Goal: Task Accomplishment & Management: Complete application form

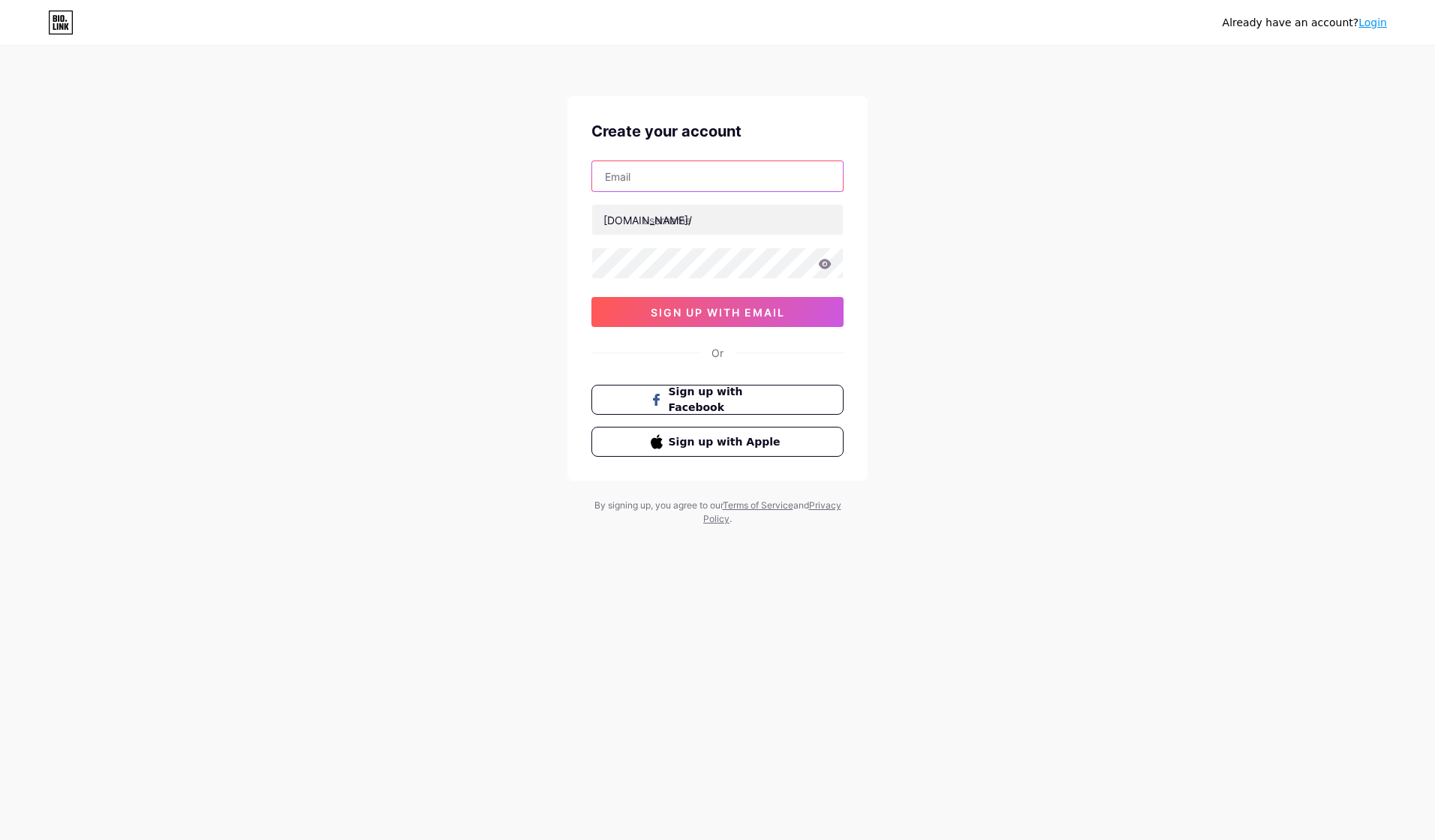
click at [673, 182] on input "text" at bounding box center [717, 176] width 251 height 30
click at [755, 189] on input "text" at bounding box center [717, 176] width 251 height 30
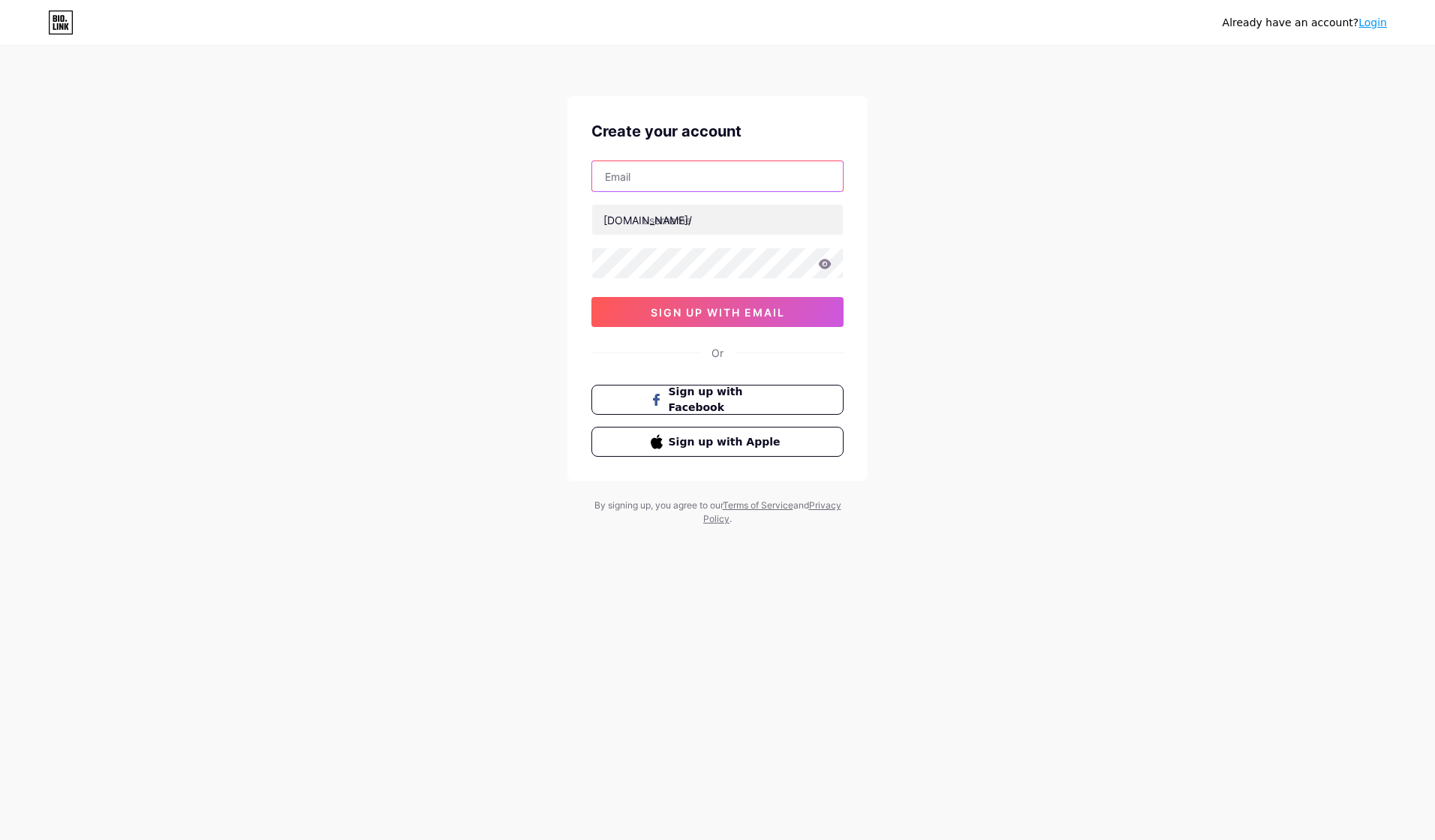
click at [755, 189] on input "text" at bounding box center [717, 176] width 251 height 30
type input "[EMAIL_ADDRESS][DOMAIN_NAME]"
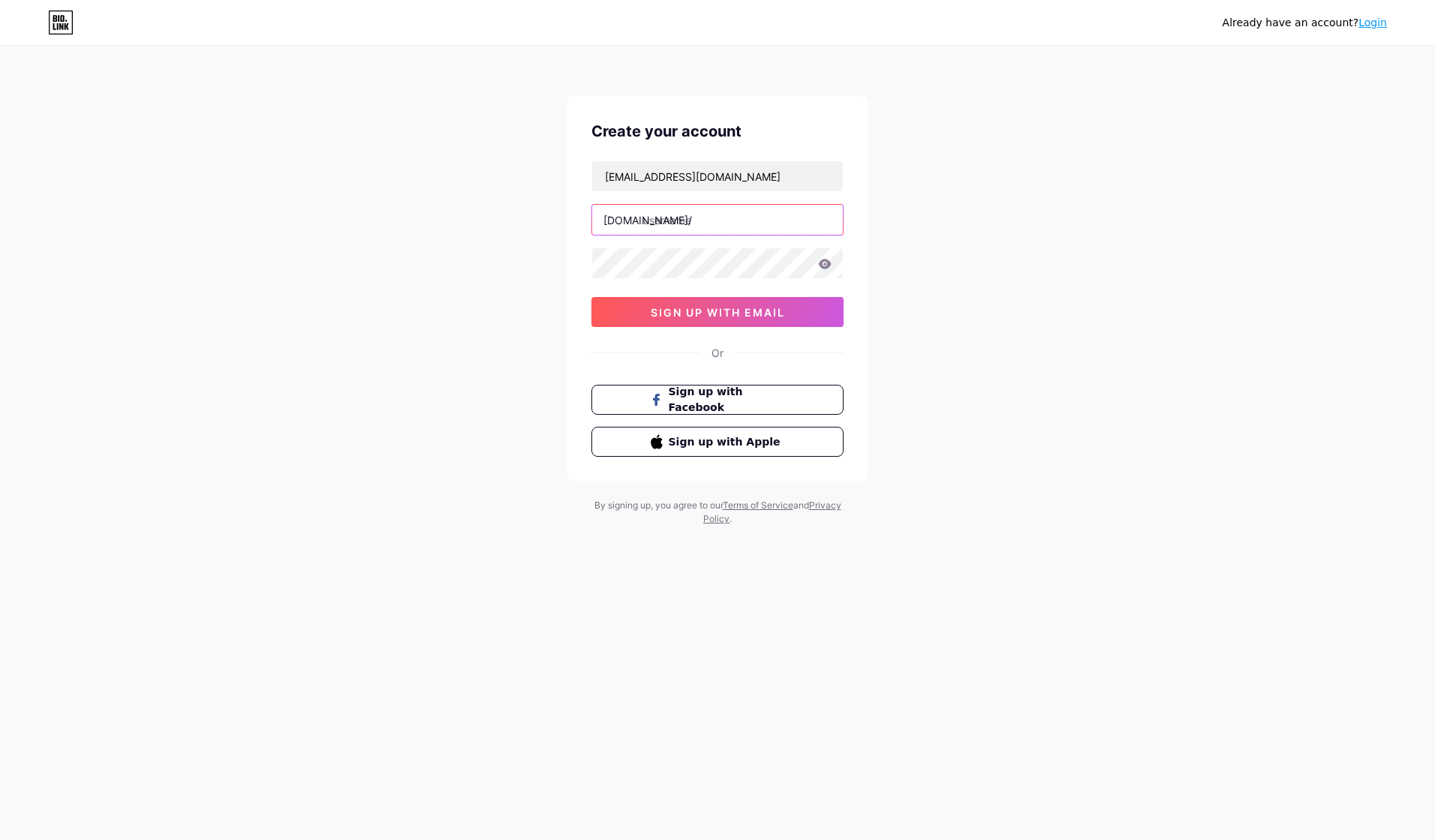
click at [674, 229] on input "text" at bounding box center [717, 220] width 251 height 30
click at [707, 233] on input "text" at bounding box center [717, 220] width 251 height 30
click at [675, 227] on input "text" at bounding box center [717, 220] width 251 height 30
type input "c"
type input "openhousecaritas25"
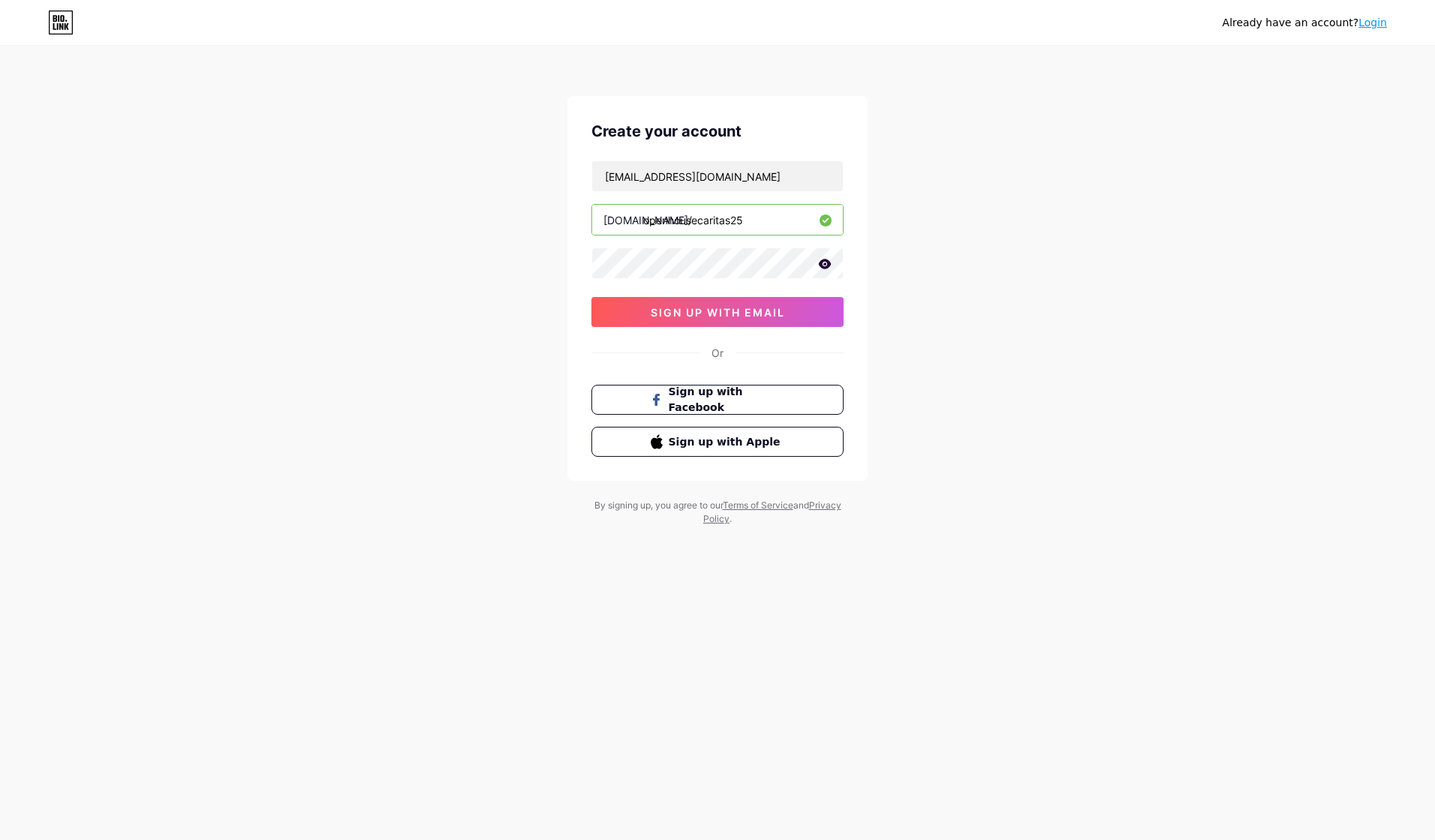
click at [693, 302] on button "sign up with email" at bounding box center [717, 311] width 252 height 30
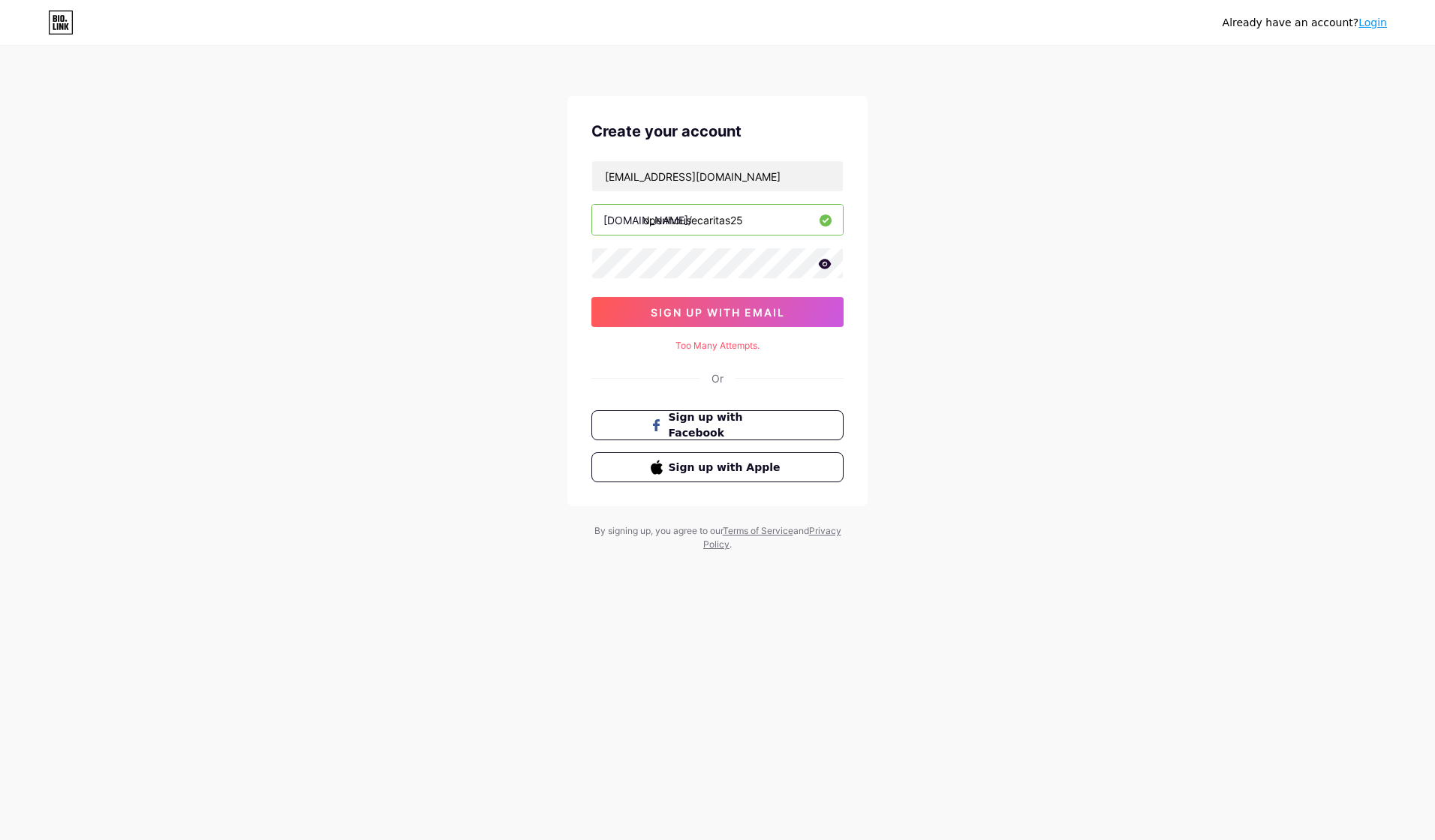
click at [695, 344] on div "Too Many Attempts." at bounding box center [717, 346] width 252 height 13
click at [713, 350] on div "Too Many Attempts." at bounding box center [717, 346] width 252 height 13
click at [897, 330] on div "Already have an account? Login Create your account [EMAIL_ADDRESS][DOMAIN_NAME]…" at bounding box center [717, 300] width 1435 height 599
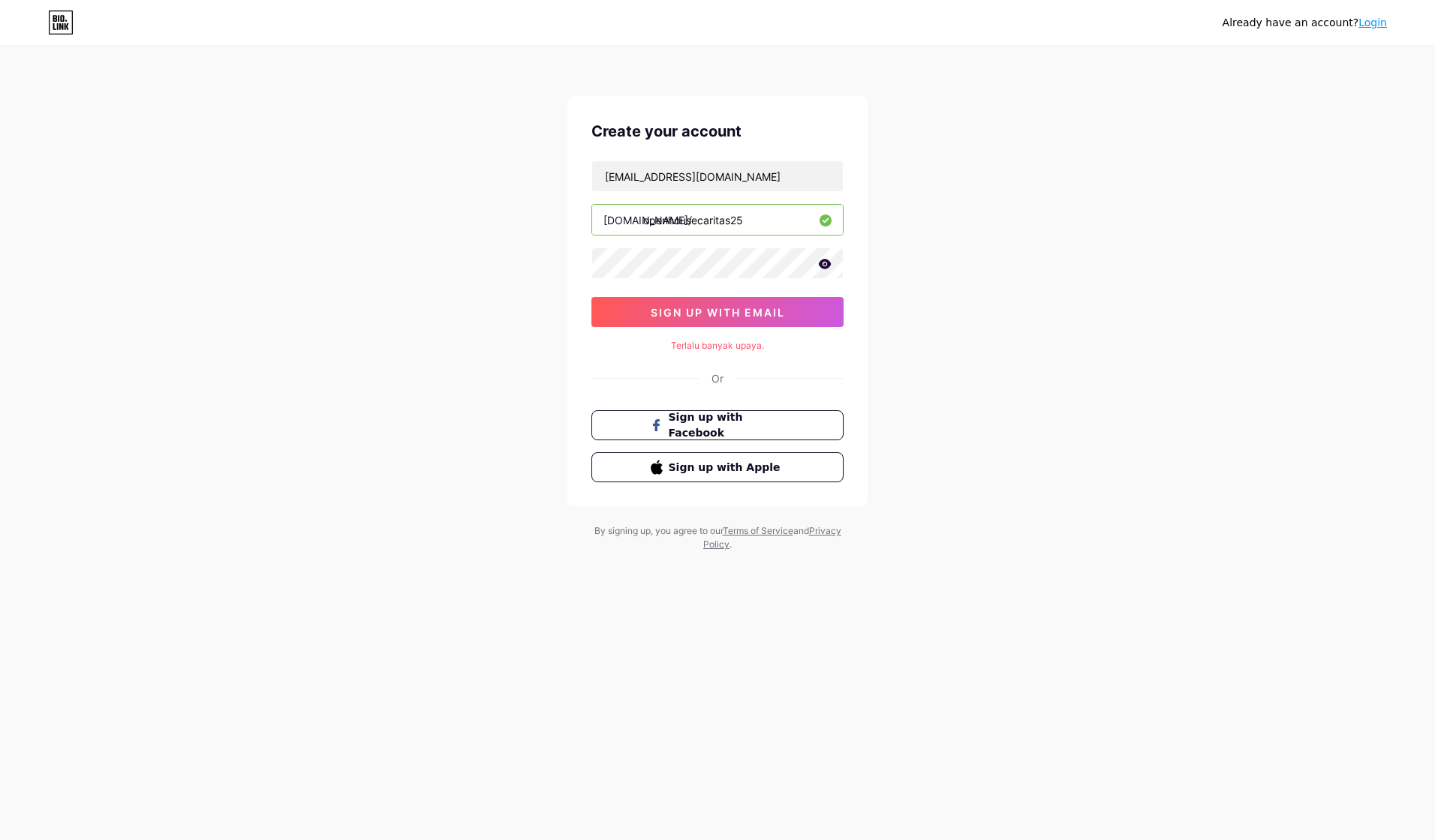
click at [790, 304] on button "sign up with email" at bounding box center [717, 311] width 252 height 30
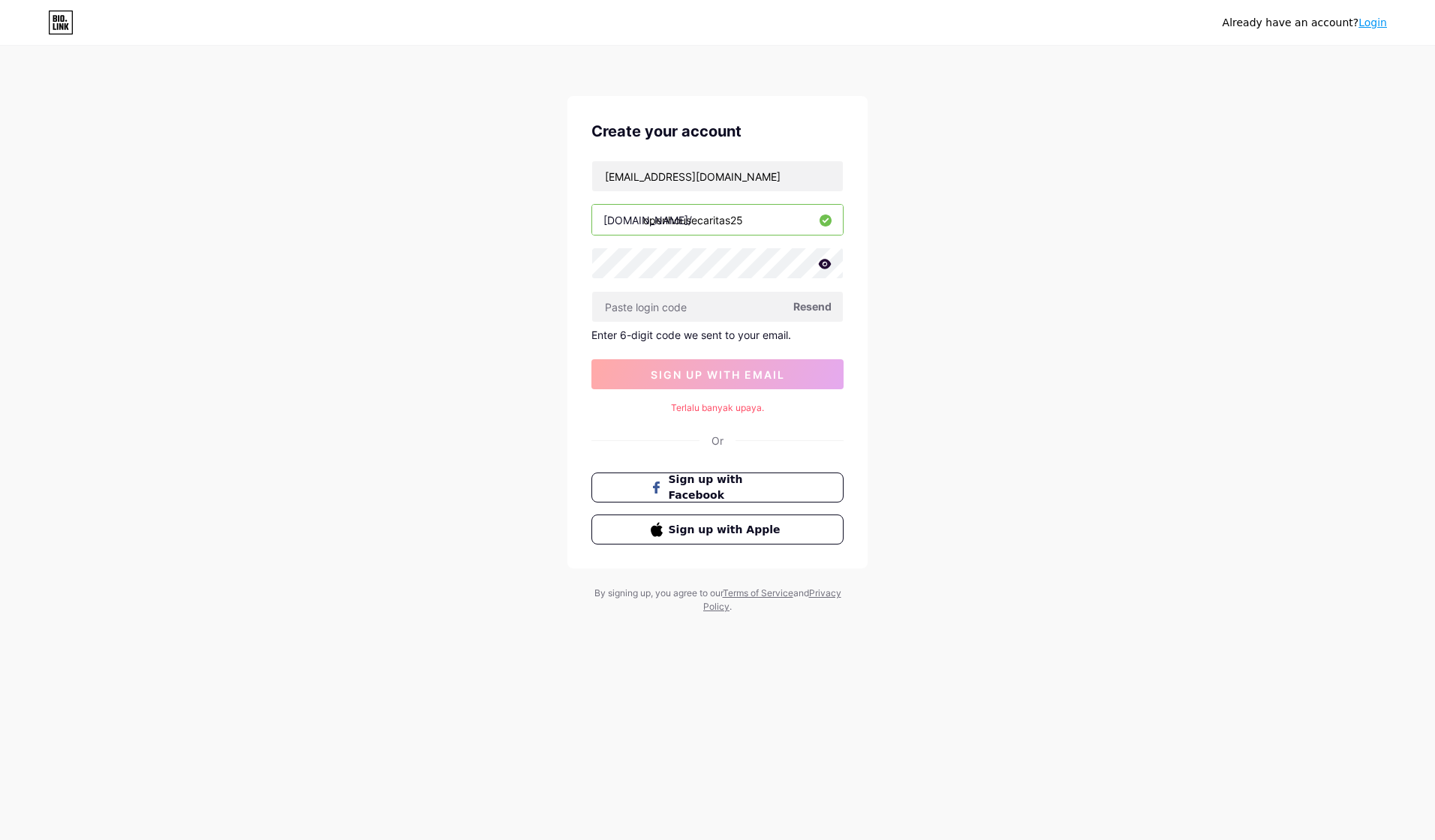
click at [805, 308] on span "Resend" at bounding box center [812, 306] width 38 height 16
click at [689, 368] on span "sign up with email" at bounding box center [717, 374] width 135 height 12
click at [689, 176] on input "[EMAIL_ADDRESS][DOMAIN_NAME]" at bounding box center [717, 176] width 251 height 30
click at [826, 264] on icon at bounding box center [824, 263] width 12 height 10
click at [826, 264] on icon at bounding box center [824, 265] width 15 height 15
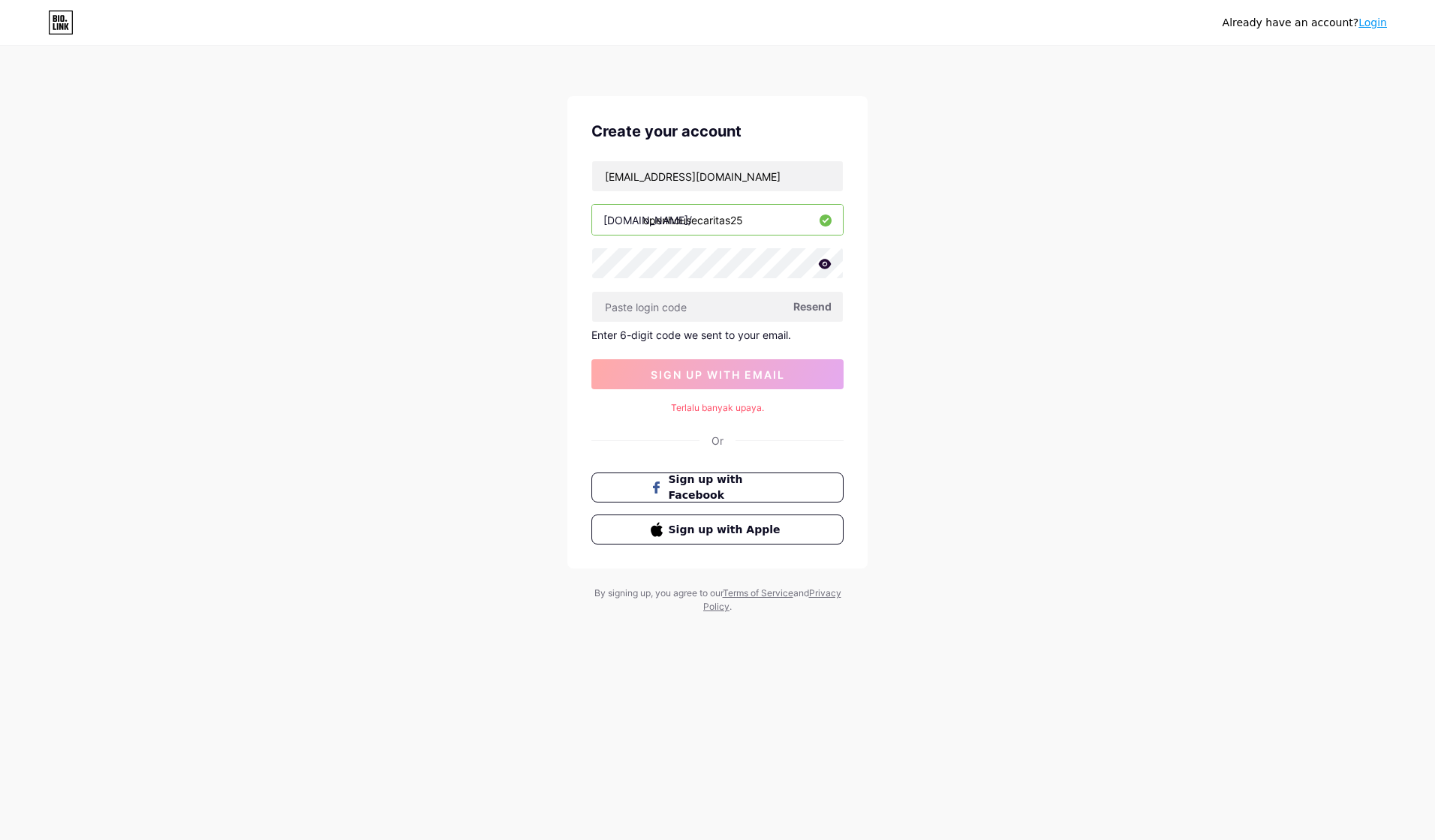
click at [811, 304] on span "Resend" at bounding box center [812, 306] width 38 height 16
